Goal: Task Accomplishment & Management: Use online tool/utility

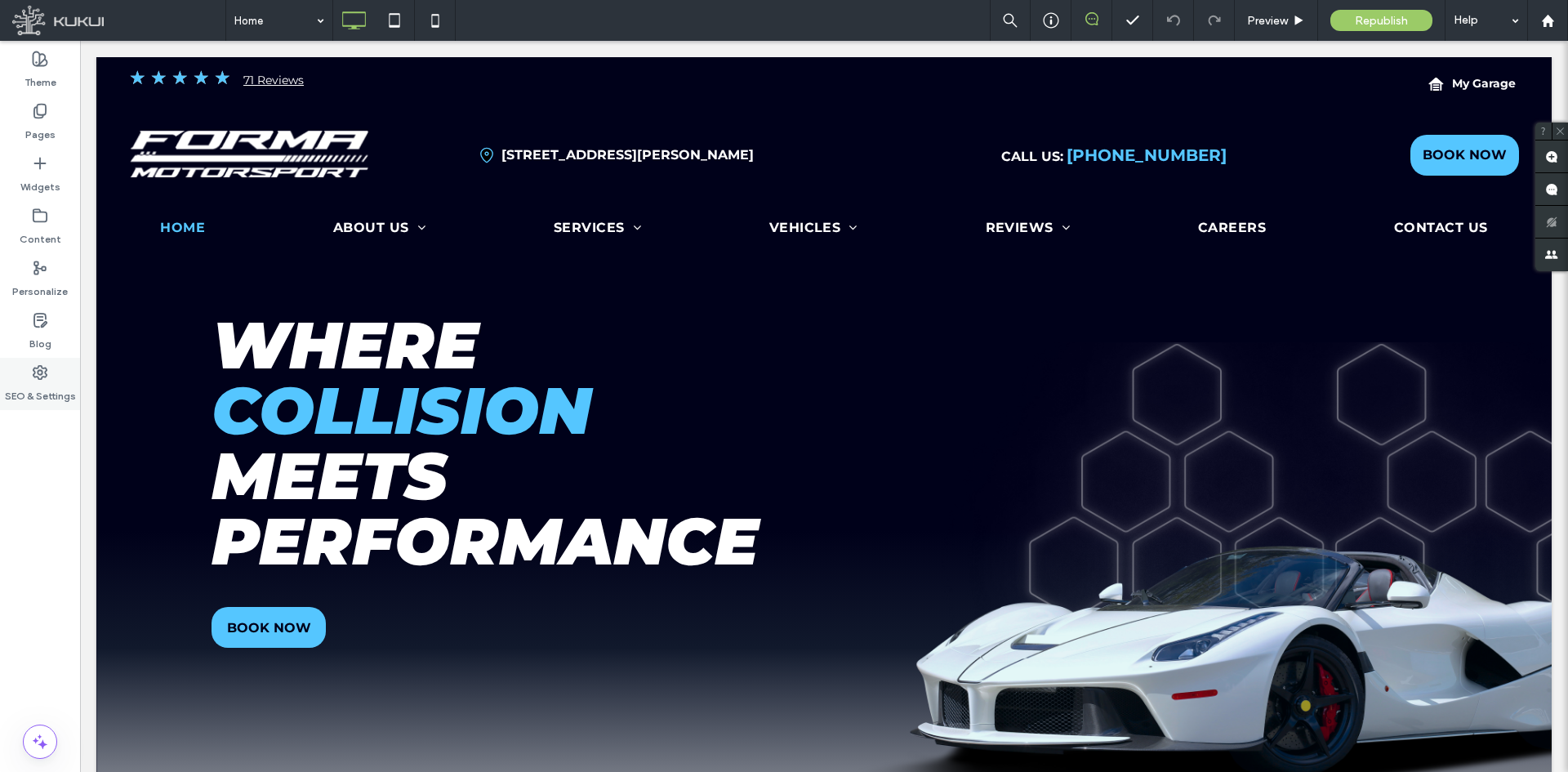
click at [55, 387] on label "SEO & Settings" at bounding box center [40, 392] width 71 height 23
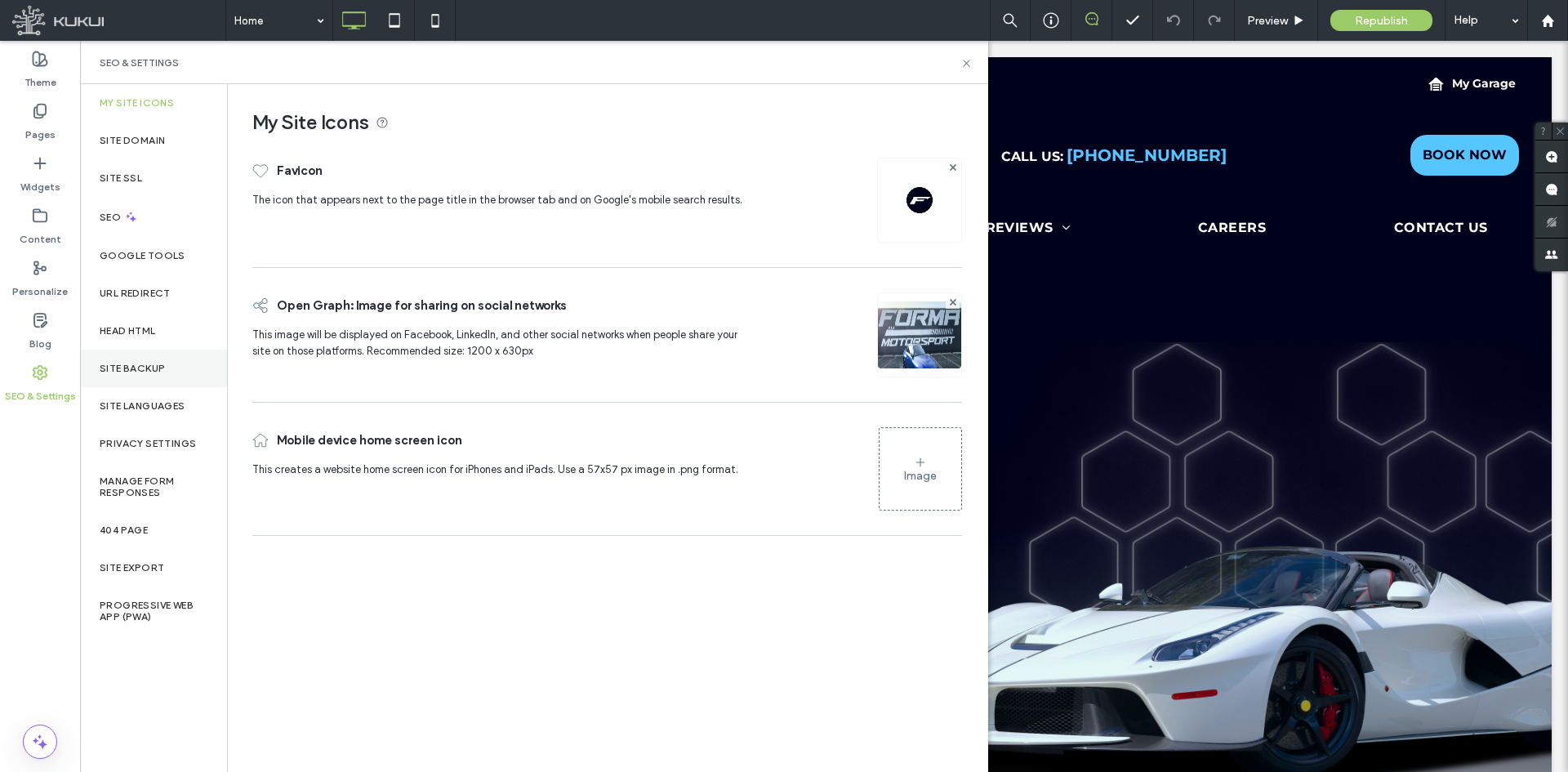
click at [153, 367] on label "Site Backup" at bounding box center [132, 368] width 65 height 11
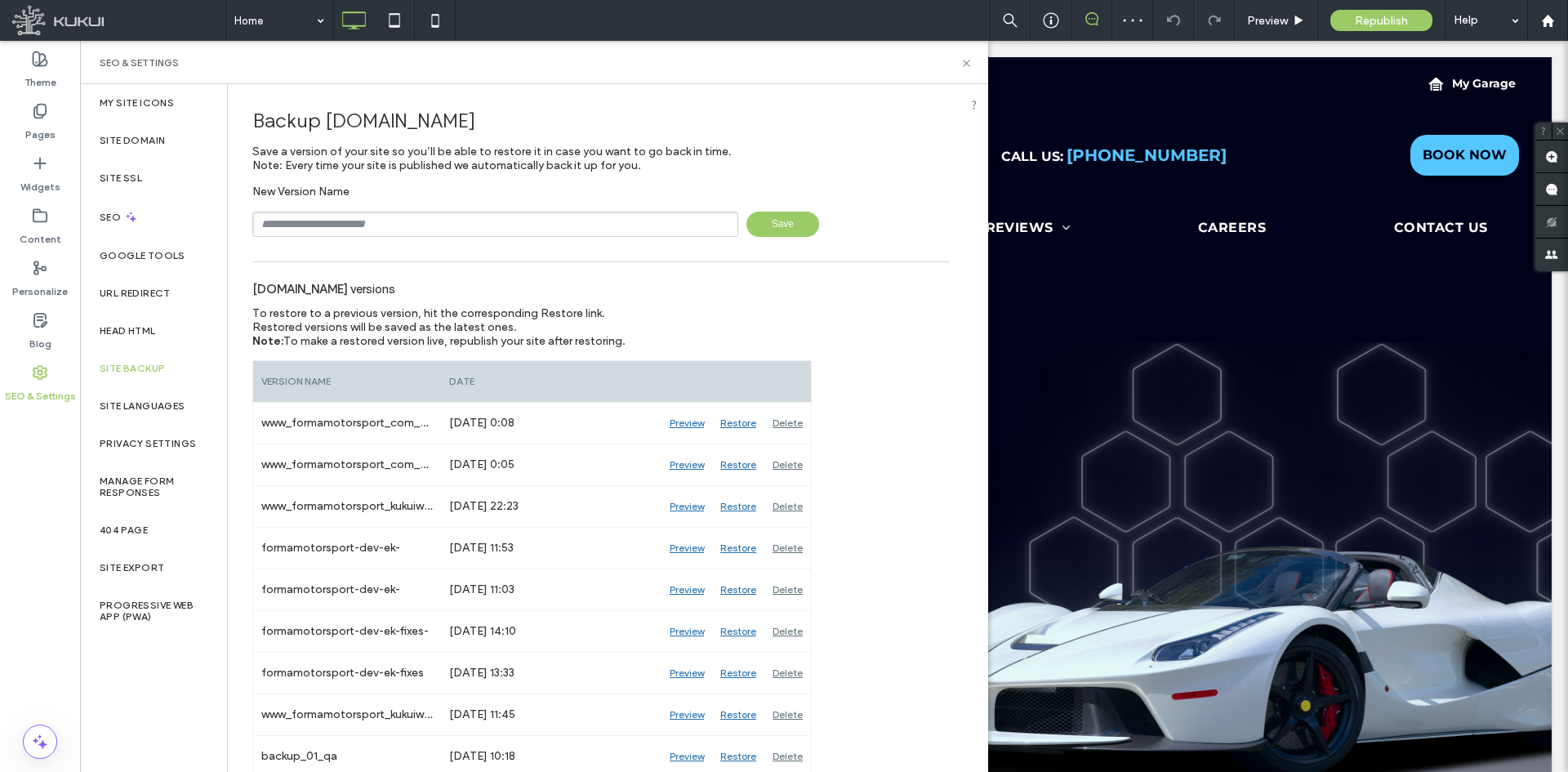
click at [570, 210] on div "New Version Name Save" at bounding box center [601, 211] width 698 height 52
click at [563, 226] on input "text" at bounding box center [496, 224] width 486 height 26
type input "**********"
click at [768, 229] on span "Save" at bounding box center [782, 224] width 73 height 26
click at [1271, 27] on span "Preview" at bounding box center [1268, 21] width 41 height 14
